Goal: Information Seeking & Learning: Learn about a topic

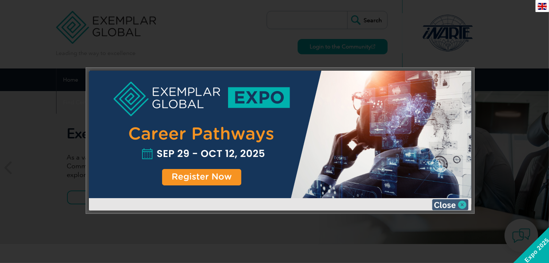
click at [448, 202] on img at bounding box center [450, 204] width 36 height 11
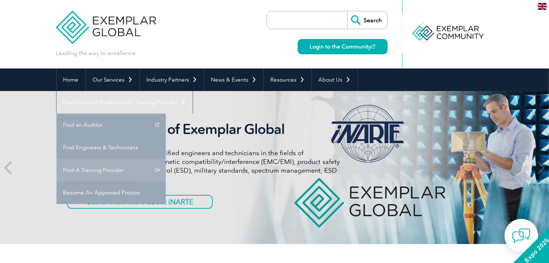
click at [166, 159] on link "Find A Training Provider" at bounding box center [110, 170] width 109 height 23
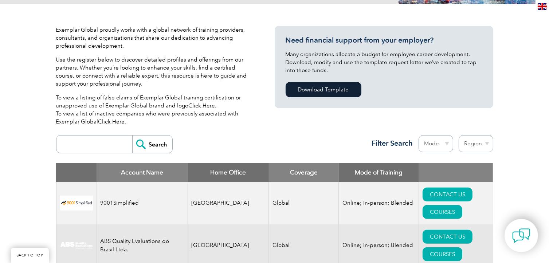
scroll to position [182, 0]
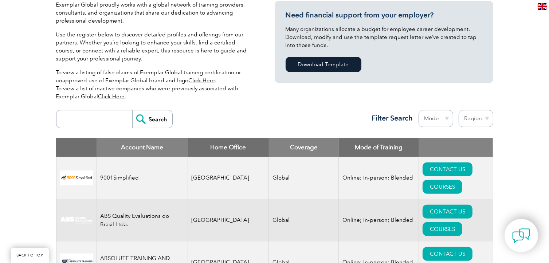
click at [94, 121] on input "search" at bounding box center [96, 118] width 72 height 17
type input "leader"
click at [143, 128] on form "leader Search" at bounding box center [114, 119] width 117 height 18
click at [148, 117] on input "Search" at bounding box center [152, 118] width 40 height 17
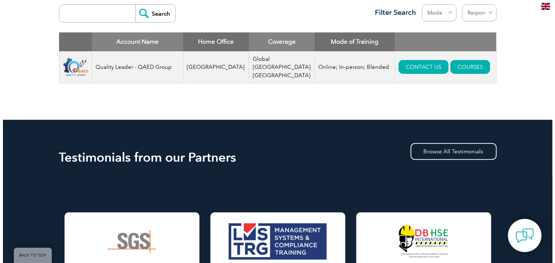
scroll to position [328, 0]
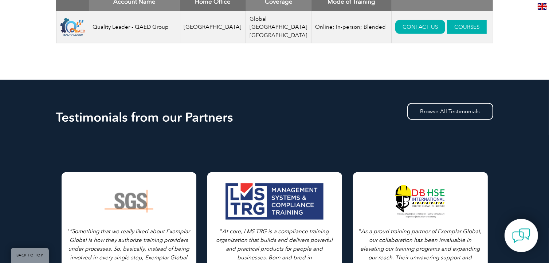
click at [450, 22] on link "COURSES" at bounding box center [467, 27] width 40 height 14
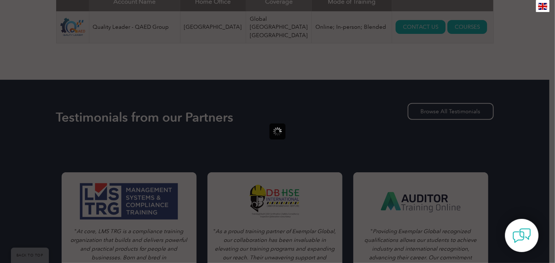
scroll to position [0, 0]
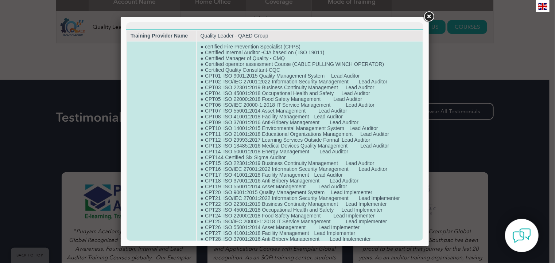
copy td "● certified Fire Prevention Specialist (CFPS)"
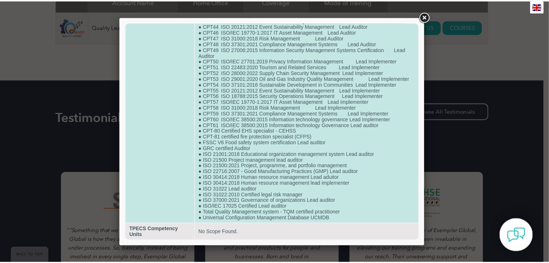
scroll to position [331, 0]
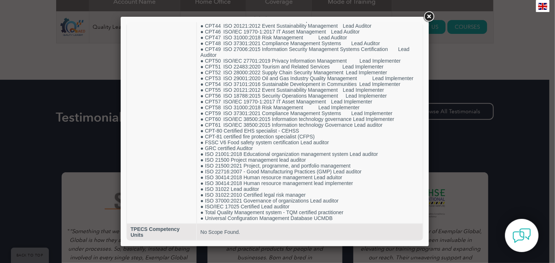
click at [428, 18] on link at bounding box center [428, 16] width 13 height 13
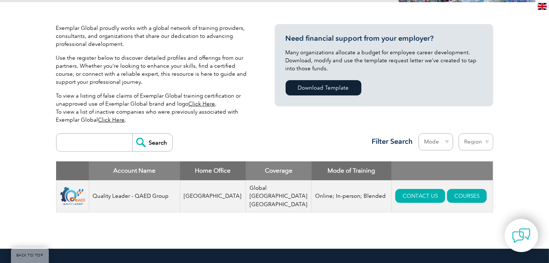
scroll to position [109, 0]
